Goal: Information Seeking & Learning: Find specific fact

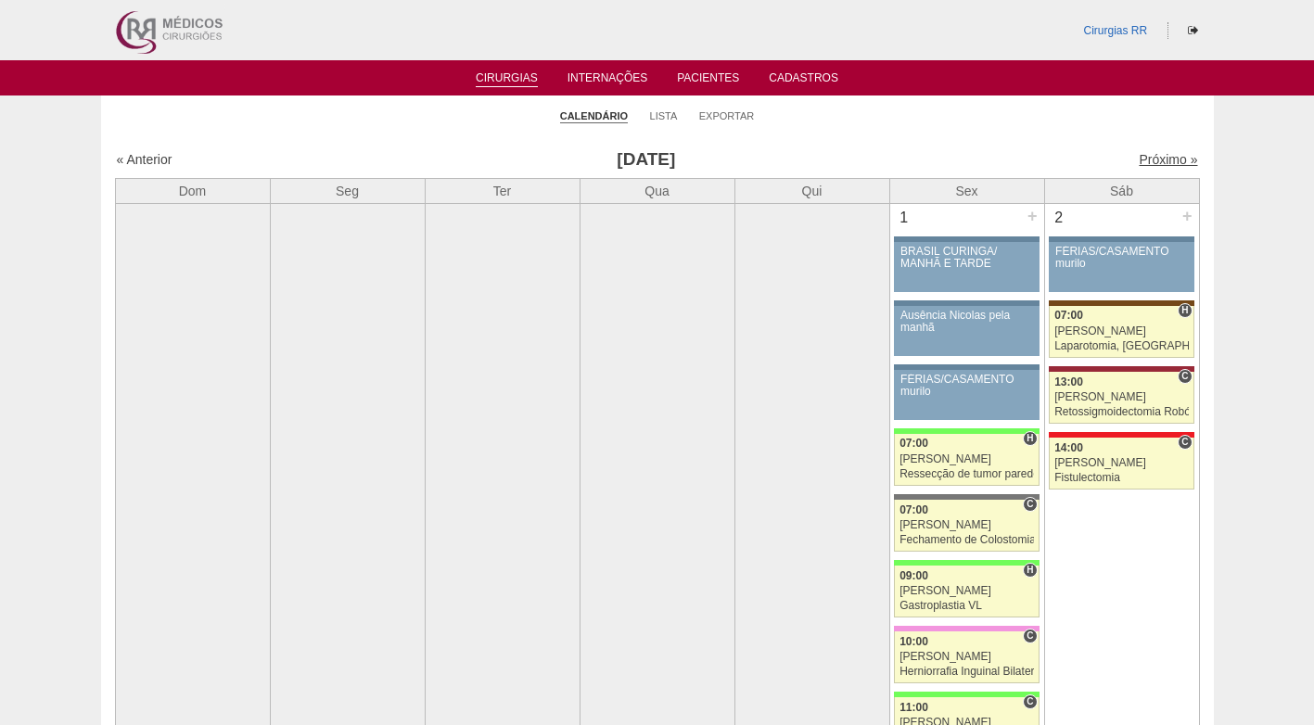
click at [1162, 157] on link "Próximo »" at bounding box center [1168, 159] width 58 height 15
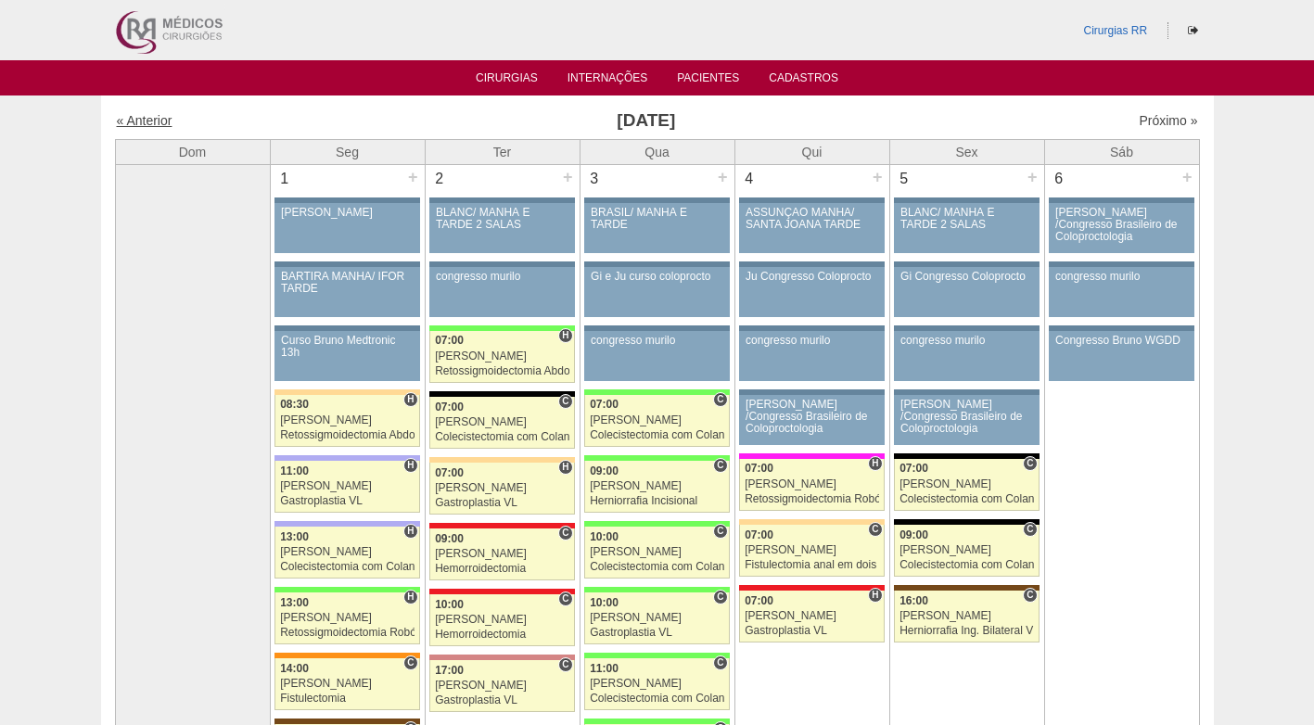
click at [148, 125] on link "« Anterior" at bounding box center [145, 120] width 56 height 15
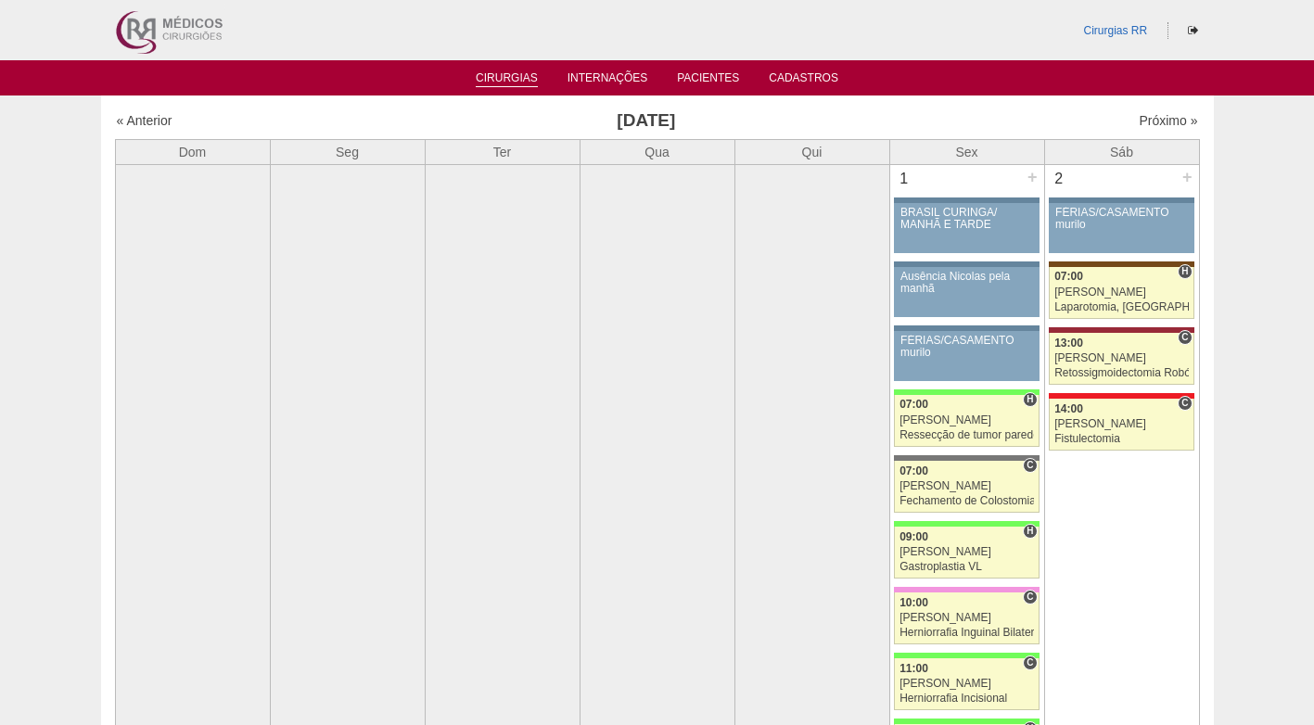
click at [522, 75] on link "Cirurgias" at bounding box center [507, 79] width 62 height 16
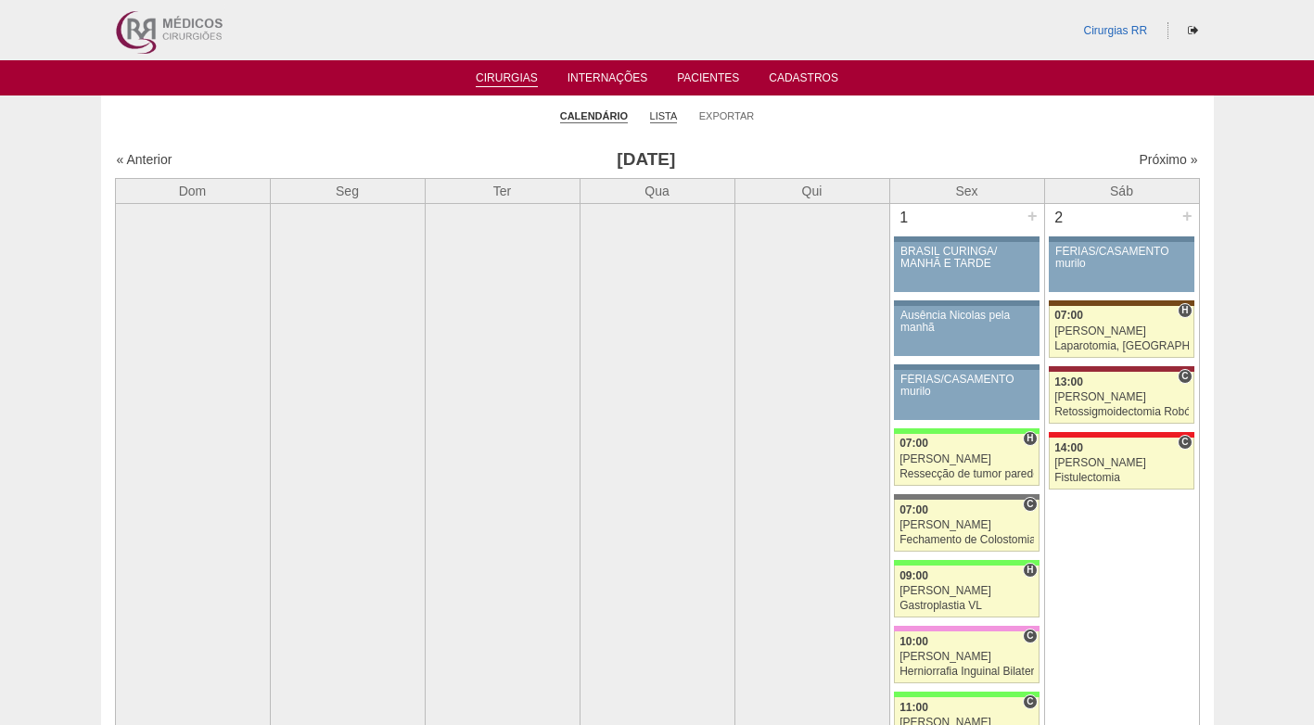
click at [657, 119] on link "Lista" at bounding box center [664, 116] width 28 height 14
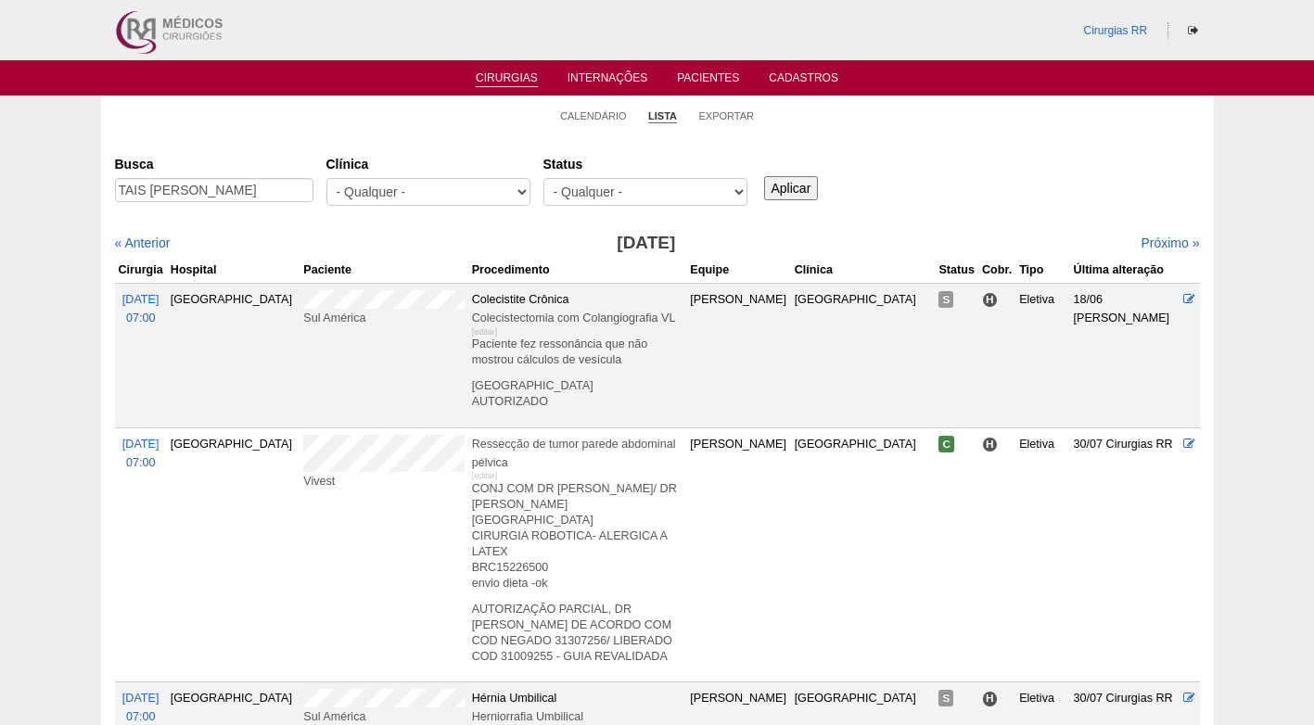
scroll to position [0, 6]
type input "TAIS [PERSON_NAME]"
drag, startPoint x: 784, startPoint y: 188, endPoint x: 763, endPoint y: 193, distance: 21.8
click at [781, 190] on input "Aplicar" at bounding box center [791, 188] width 55 height 24
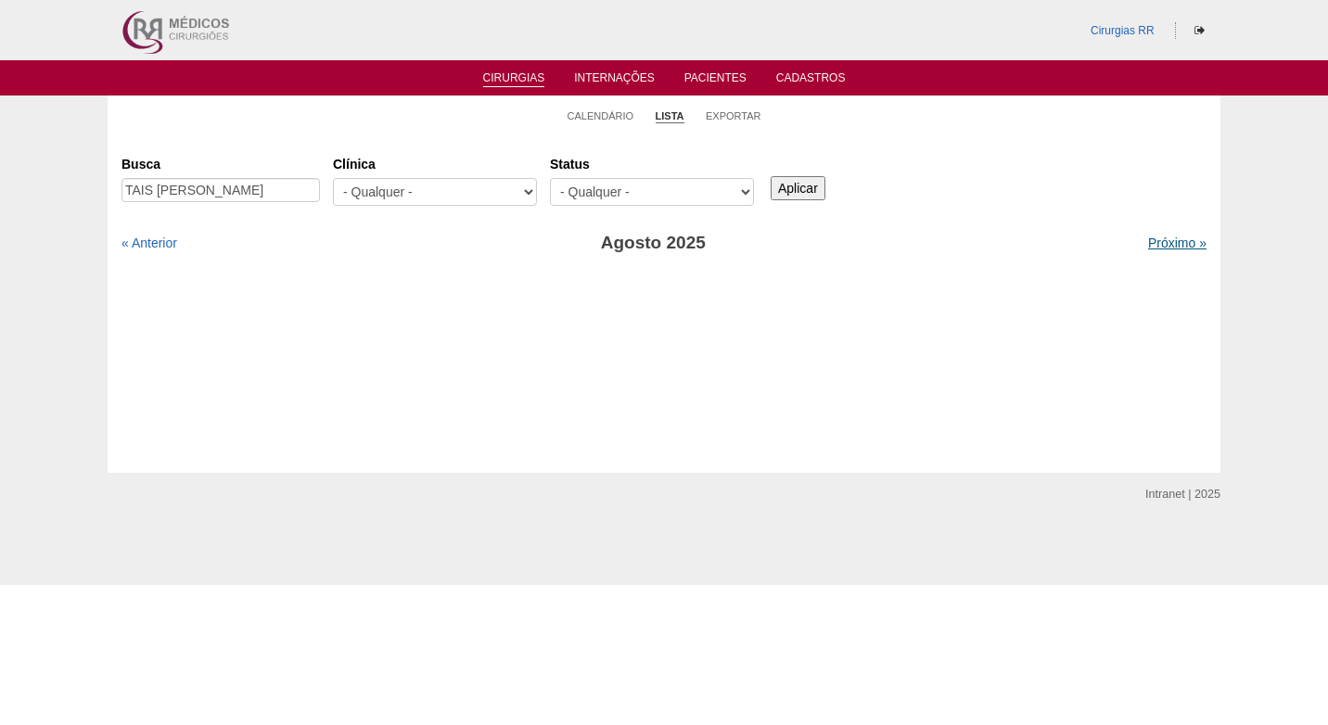
click at [1157, 241] on link "Próximo »" at bounding box center [1177, 243] width 58 height 15
drag, startPoint x: 252, startPoint y: 196, endPoint x: 364, endPoint y: 195, distance: 112.2
click at [364, 195] on div "Busca TAIS ERICA SANTOS DE SOUZA Clínica - Qualquer - 6R Alphaville Assunção Ba…" at bounding box center [663, 181] width 1085 height 67
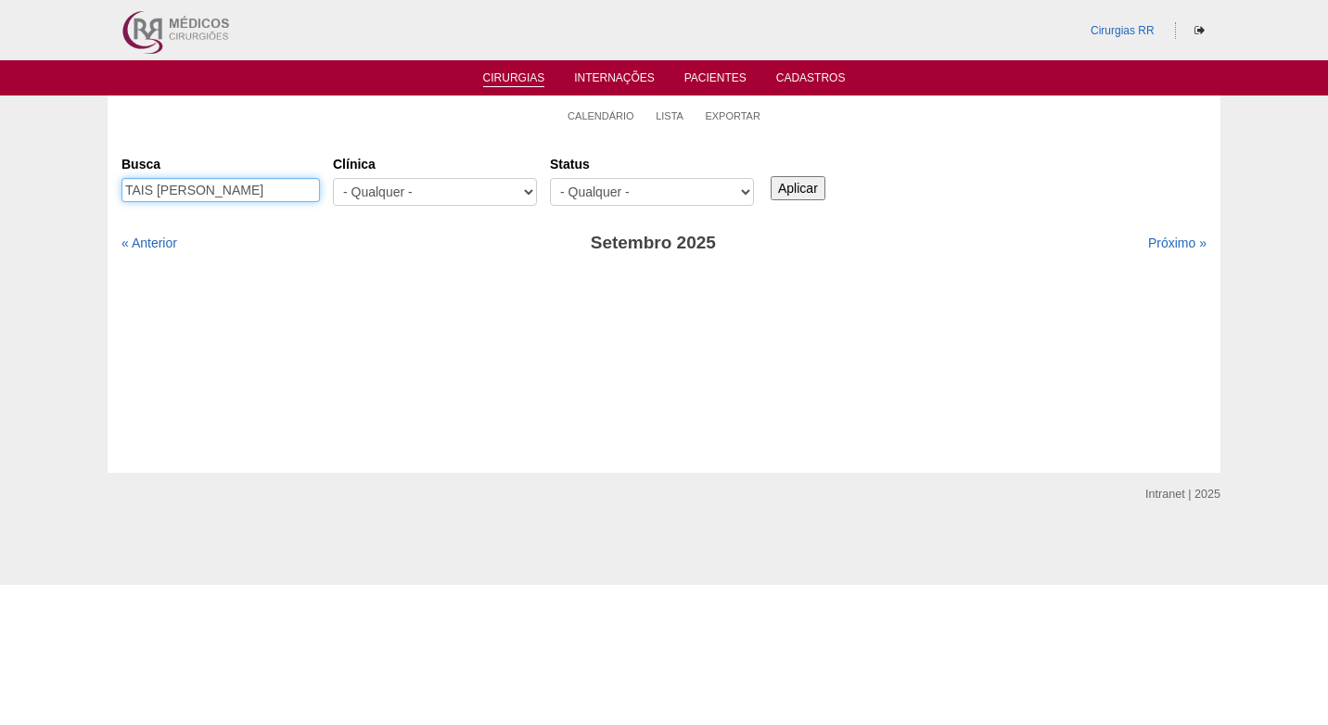
type input "TAIS [PERSON_NAME]"
click at [813, 188] on input "Aplicar" at bounding box center [798, 188] width 55 height 24
drag, startPoint x: 1167, startPoint y: 248, endPoint x: 1012, endPoint y: 276, distance: 158.2
click at [1166, 248] on link "Próximo »" at bounding box center [1177, 243] width 58 height 15
click at [147, 240] on link "« Anterior" at bounding box center [149, 243] width 56 height 15
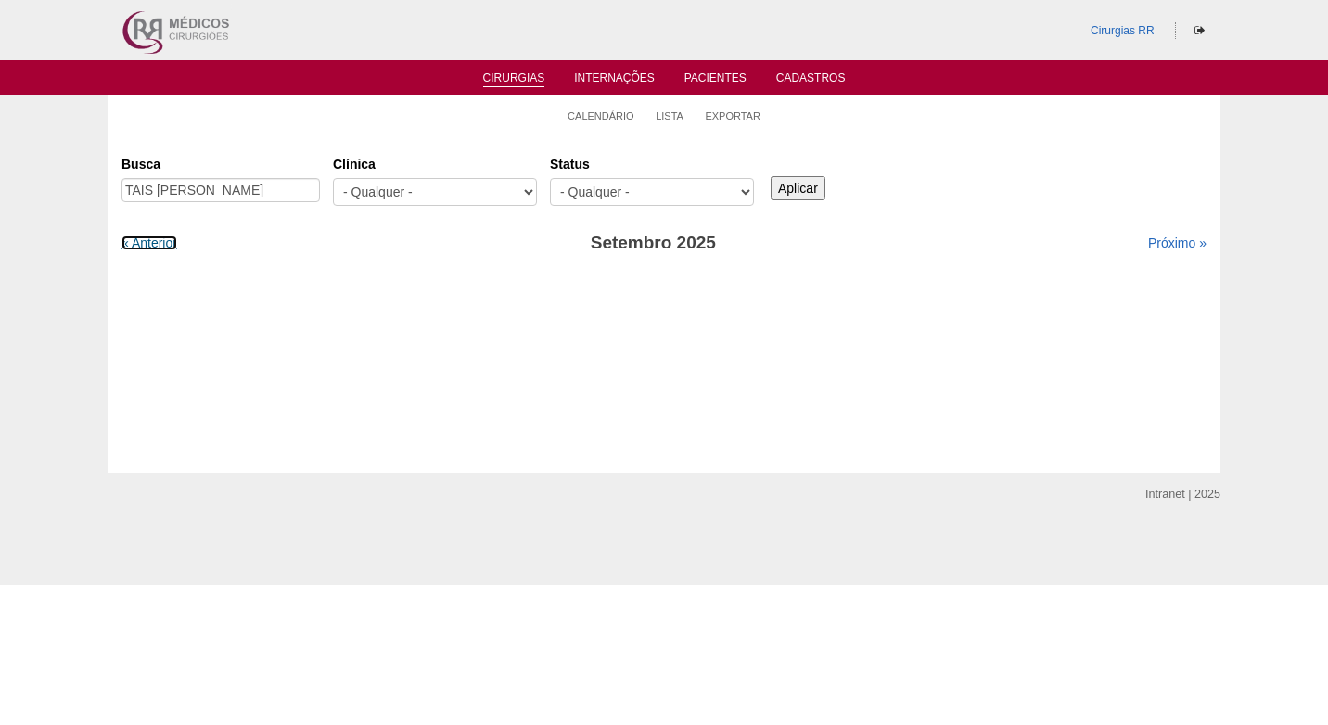
click at [147, 240] on link "« Anterior" at bounding box center [149, 243] width 56 height 15
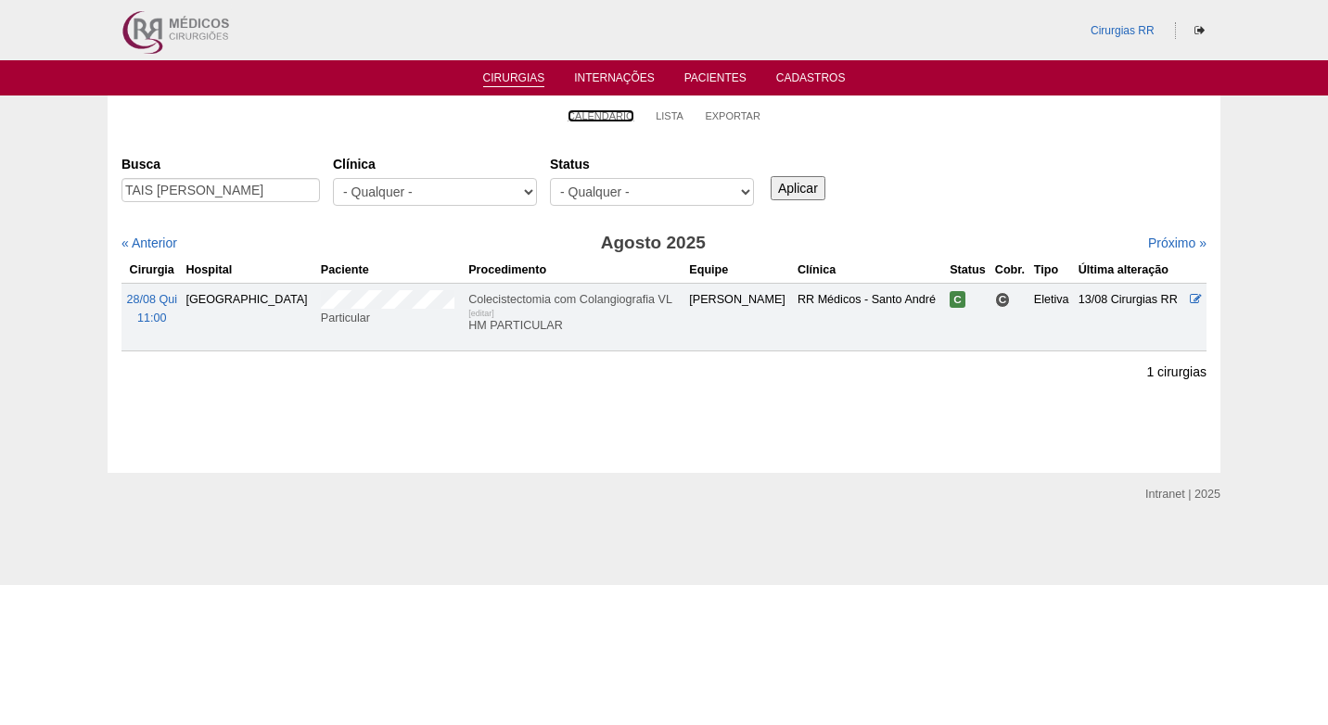
click at [607, 117] on link "Calendário" at bounding box center [600, 115] width 67 height 13
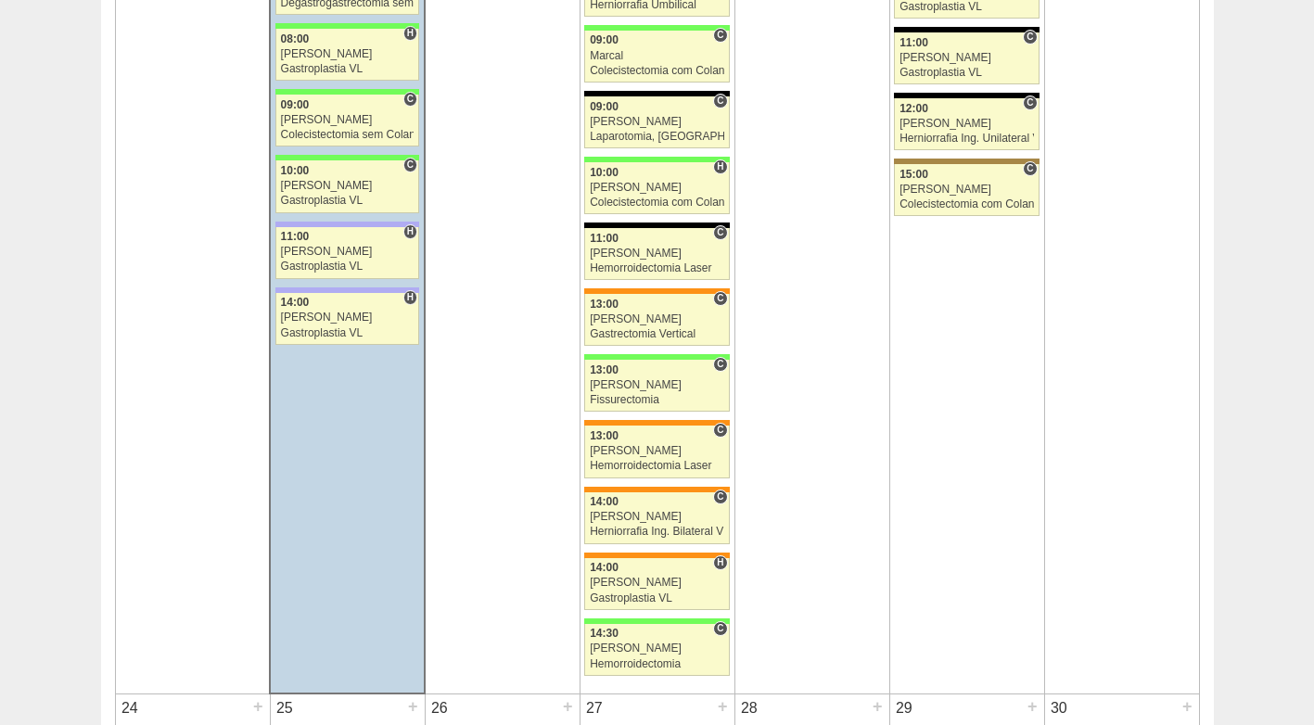
scroll to position [3523, 0]
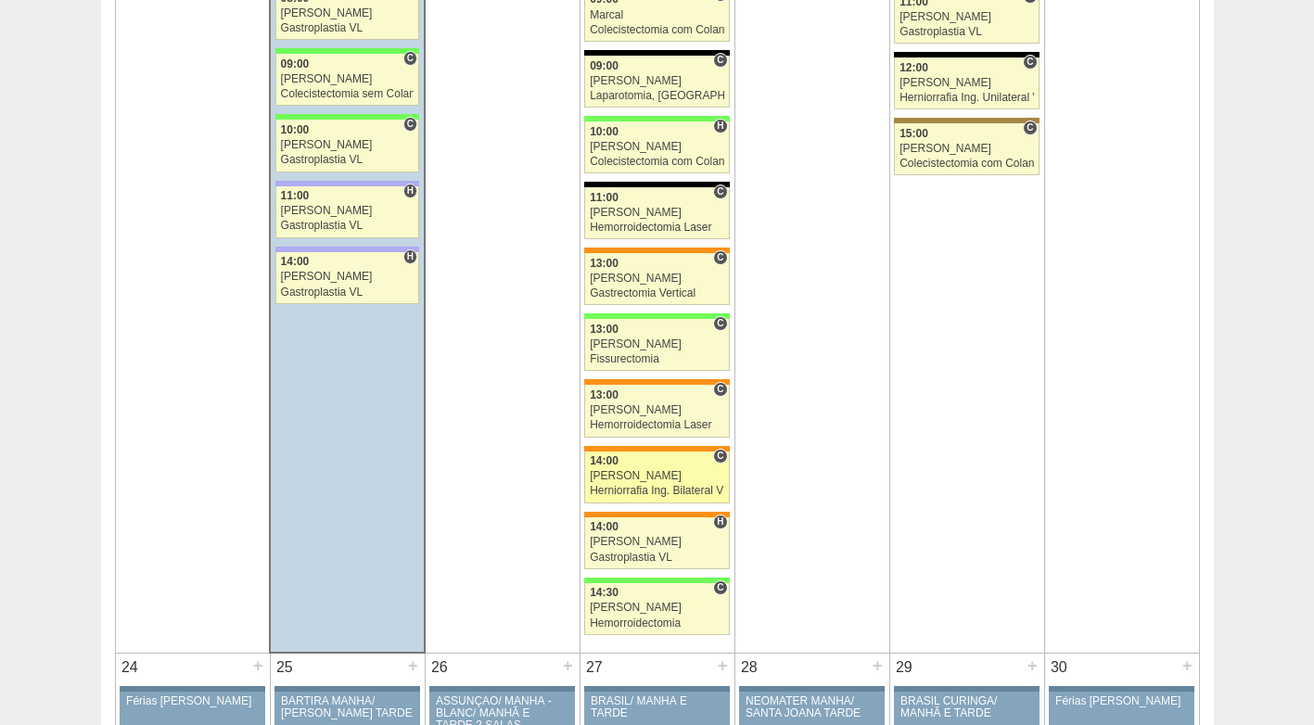
click at [643, 468] on link "87497 Luiz Guilherme C 14:00 Luiz Guilherme Herniorrafia Ing. Bilateral VL Hosp…" at bounding box center [656, 478] width 145 height 52
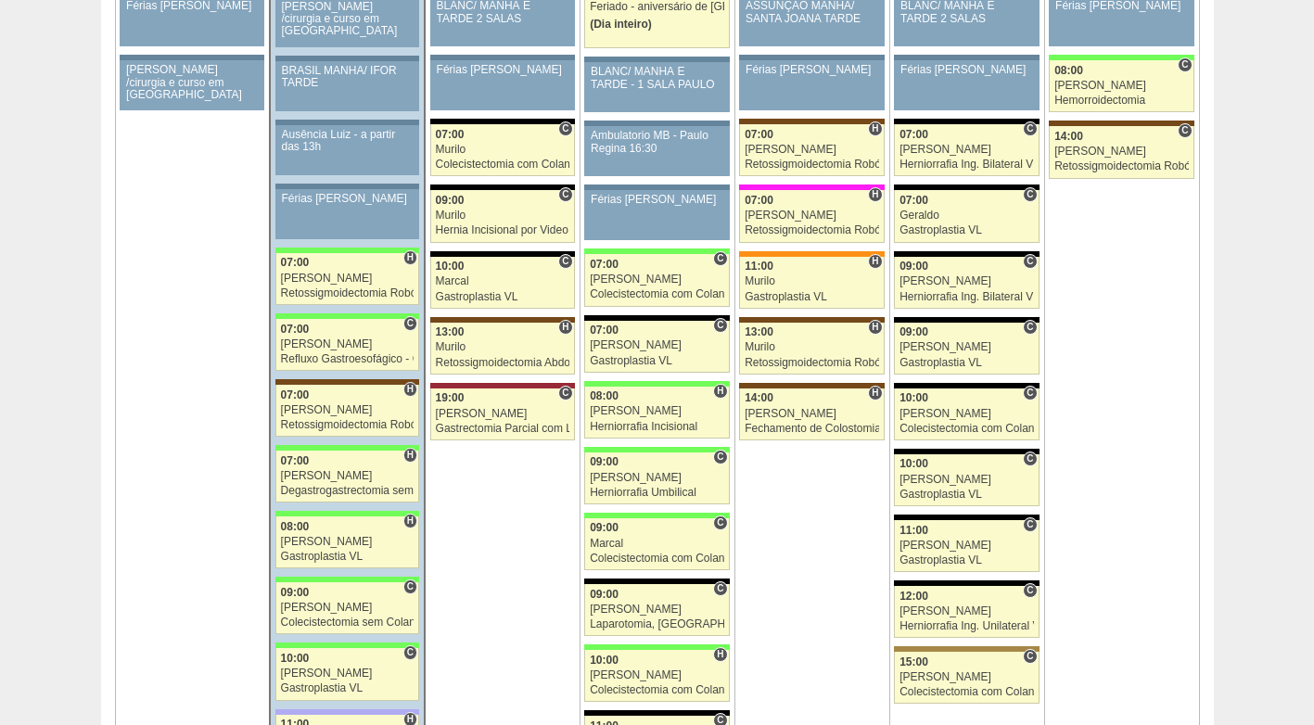
scroll to position [2967, 0]
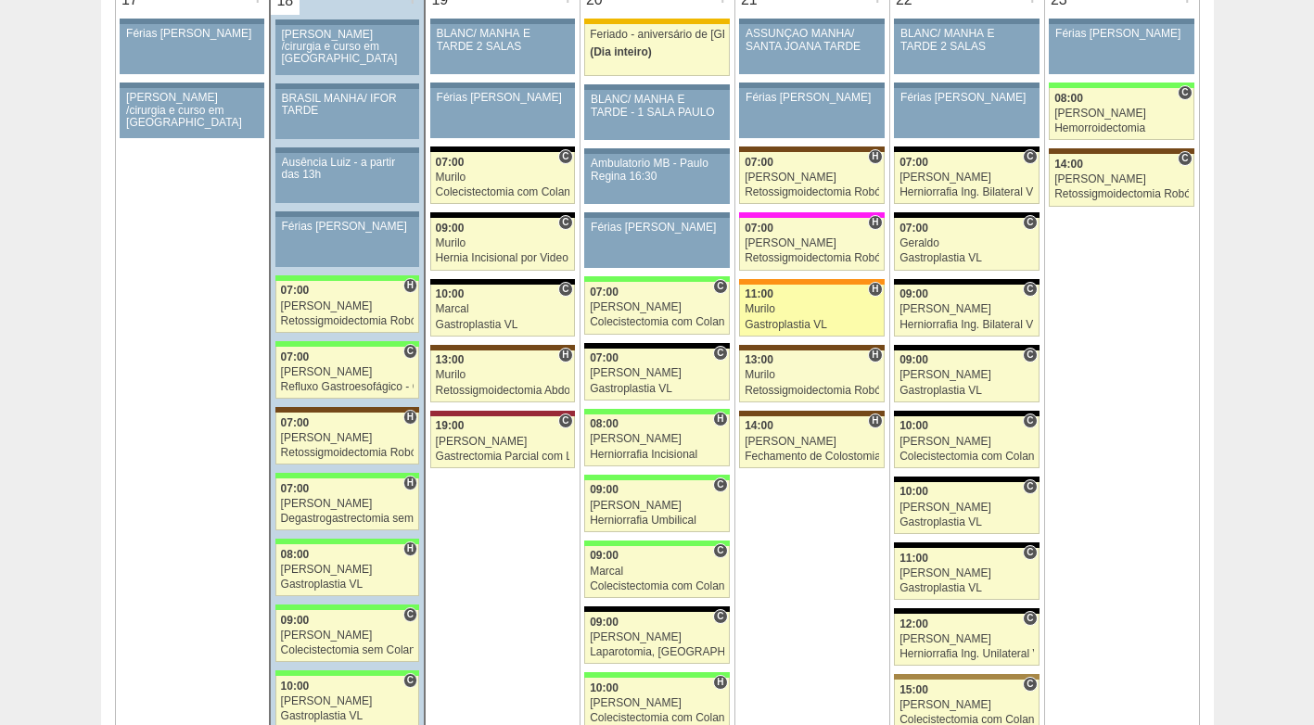
click at [811, 319] on div "Gastroplastia VL" at bounding box center [812, 325] width 134 height 12
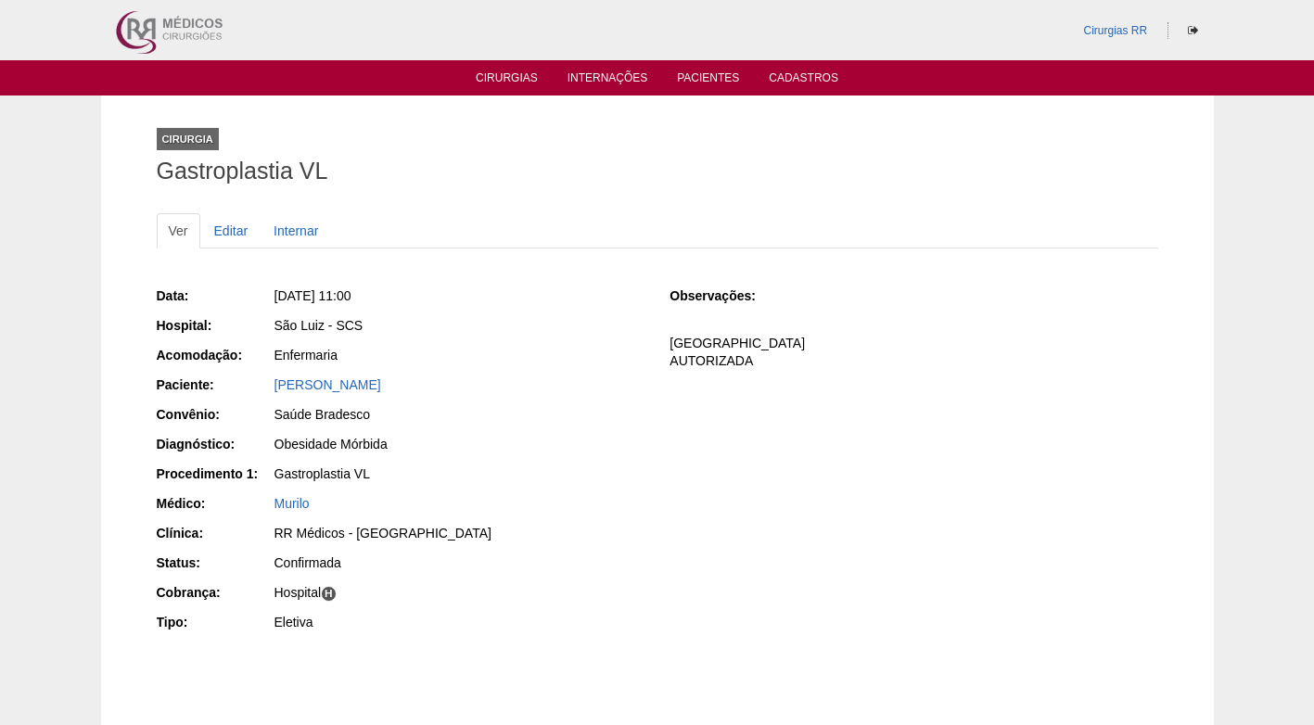
drag, startPoint x: 550, startPoint y: 378, endPoint x: 273, endPoint y: 388, distance: 277.4
click at [273, 388] on div "PATRICIA APARECIDA FLAUSINO DEAN" at bounding box center [459, 387] width 372 height 23
copy link "PATRICIA APARECIDA FLAUSINO DEAN"
click at [690, 446] on div "Data: Qui, 21/08/2025 - 11:00 Hospital: São Luiz - SCS Acomodação: Enfermaria P…" at bounding box center [657, 461] width 1001 height 363
click at [738, 447] on div "Data: Qui, 21/08/2025 - 11:00 Hospital: São Luiz - SCS Acomodação: Enfermaria P…" at bounding box center [657, 461] width 1001 height 363
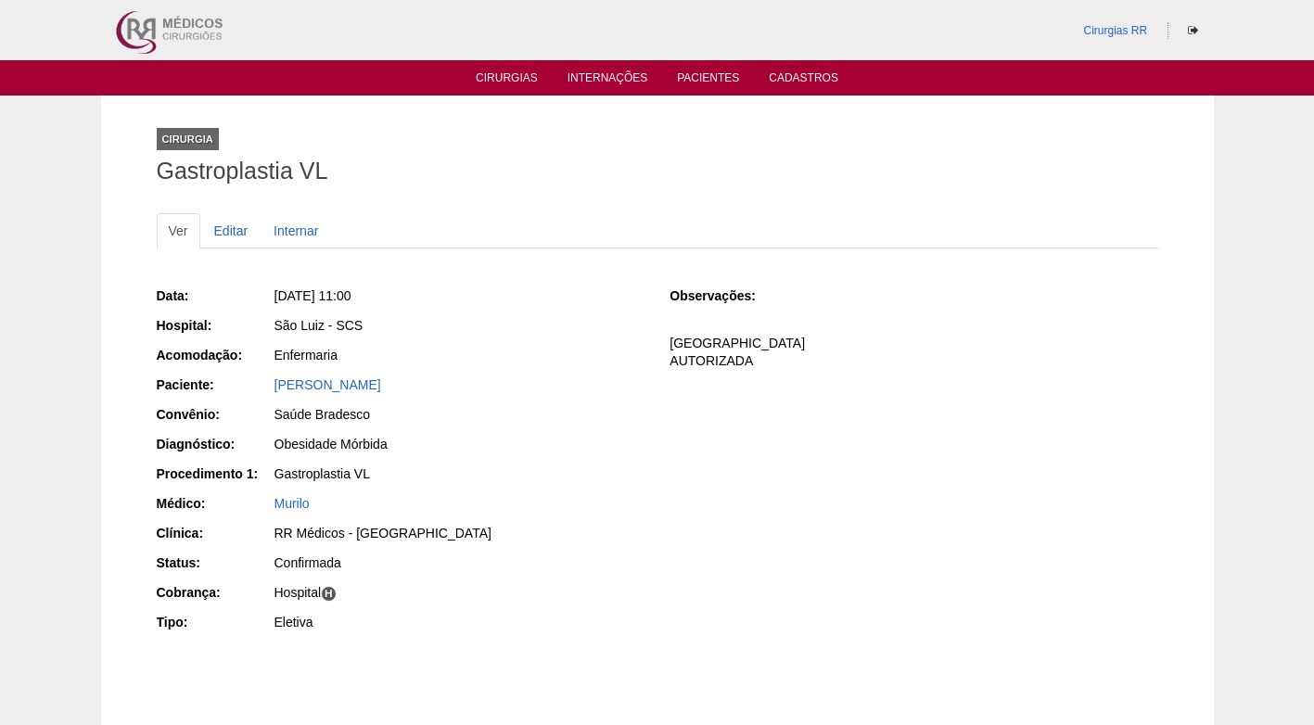
click at [774, 440] on div "Data: Qui, 21/08/2025 - 11:00 Hospital: São Luiz - SCS Acomodação: Enfermaria P…" at bounding box center [657, 461] width 1001 height 363
click at [818, 404] on div "Data: Qui, 21/08/2025 - 11:00 Hospital: São Luiz - SCS Acomodação: Enfermaria P…" at bounding box center [657, 461] width 1001 height 363
click at [587, 356] on div "Enfermaria" at bounding box center [459, 355] width 370 height 19
drag, startPoint x: 539, startPoint y: 379, endPoint x: 272, endPoint y: 391, distance: 267.3
click at [272, 391] on div "Paciente: PATRICIA APARECIDA FLAUSINO DEAN" at bounding box center [401, 387] width 488 height 23
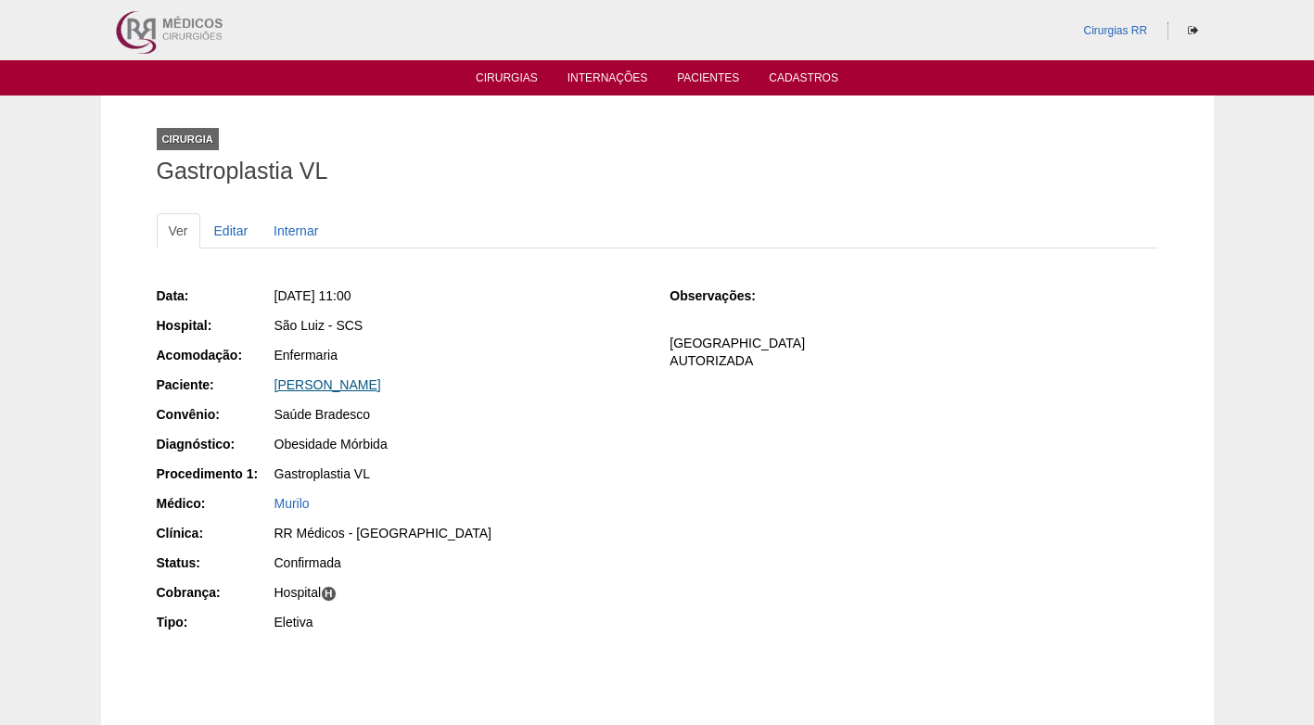
copy div "Paciente: PATRICIA APARECIDA FLAUSINO DEAN"
click at [621, 491] on div "Data: Qui, 21/08/2025 - 11:00 Hospital: São Luiz - SCS Acomodação: Enfermaria P…" at bounding box center [401, 461] width 488 height 363
click at [741, 425] on div "Data: Qui, 21/08/2025 - 11:00 Hospital: São Luiz - SCS Acomodação: Enfermaria P…" at bounding box center [657, 461] width 1001 height 363
click at [731, 516] on div "Data: Qui, 21/08/2025 - 11:00 Hospital: São Luiz - SCS Acomodação: Enfermaria P…" at bounding box center [657, 461] width 1001 height 363
click at [401, 169] on h1 "Gastroplastia VL" at bounding box center [657, 170] width 1001 height 23
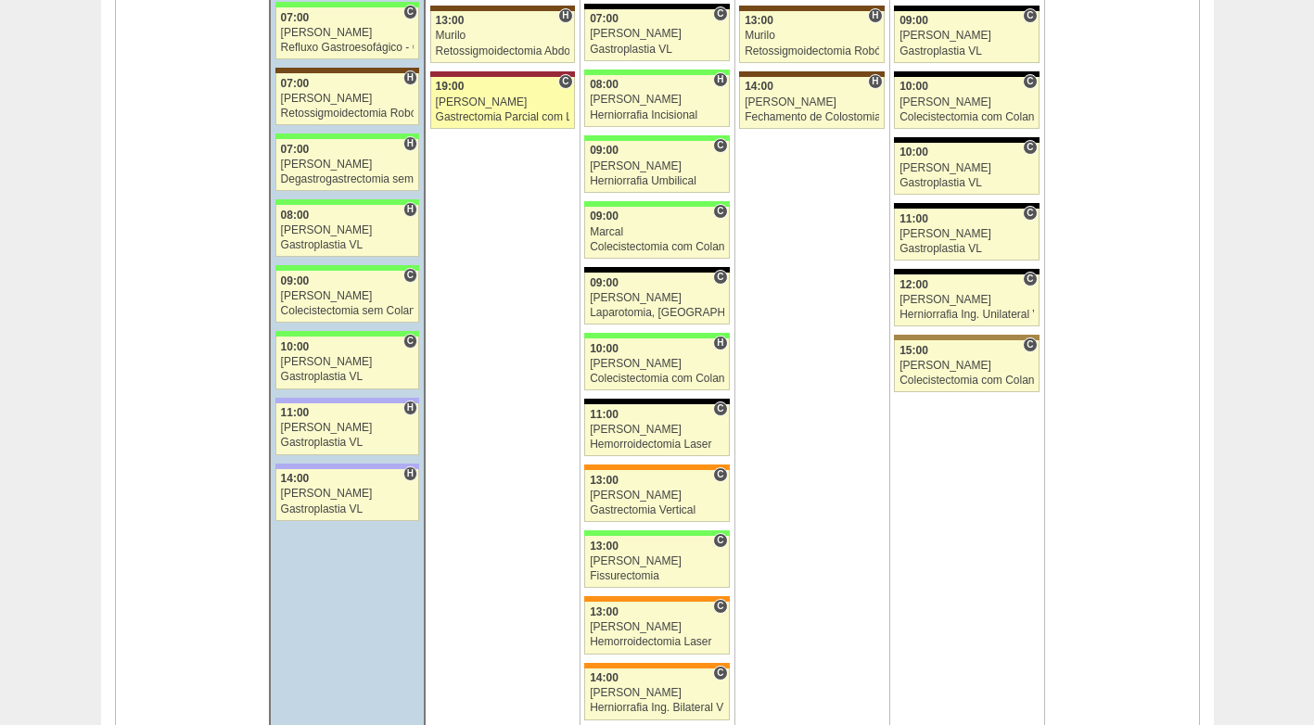
scroll to position [3425, 0]
